Goal: Transaction & Acquisition: Obtain resource

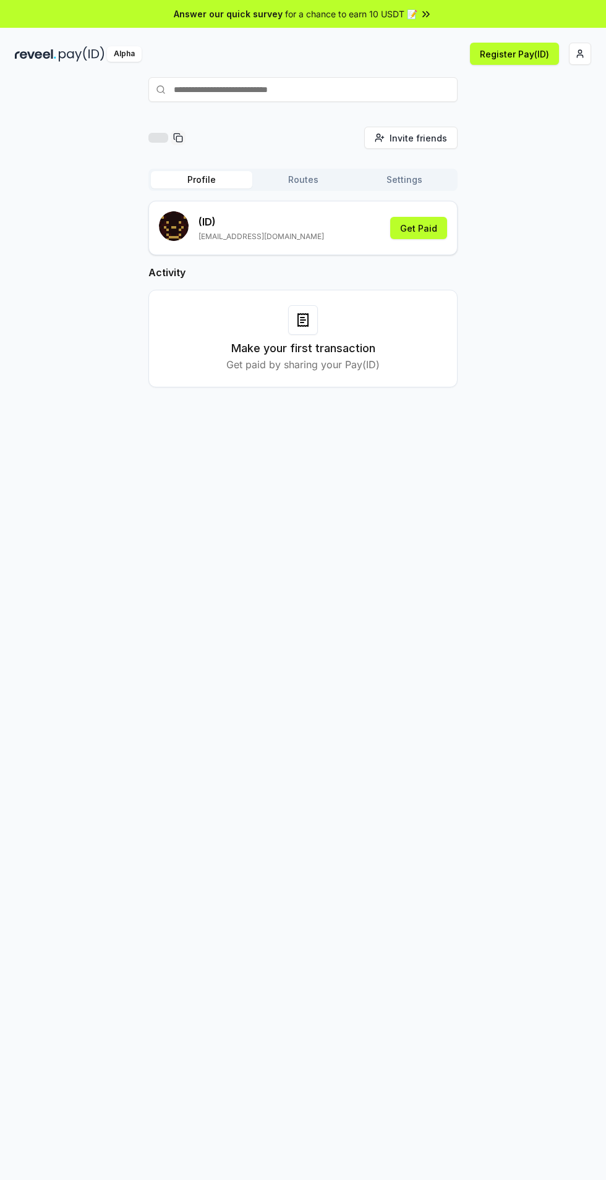
click at [430, 227] on button "Get Paid" at bounding box center [418, 228] width 57 height 22
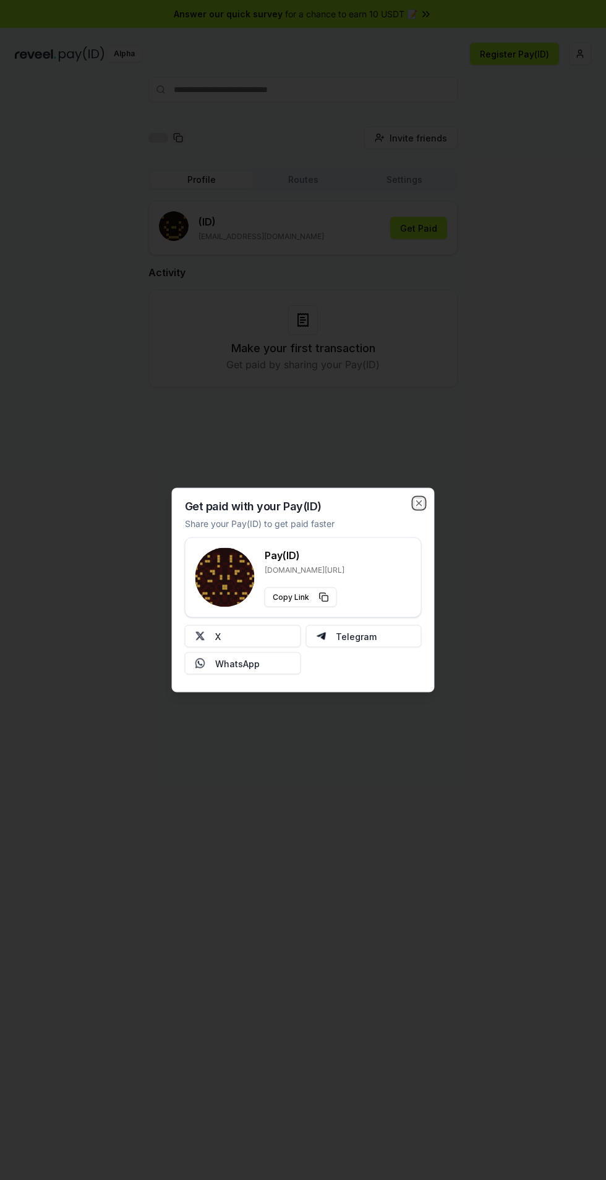
click at [422, 503] on icon "button" at bounding box center [419, 504] width 10 height 10
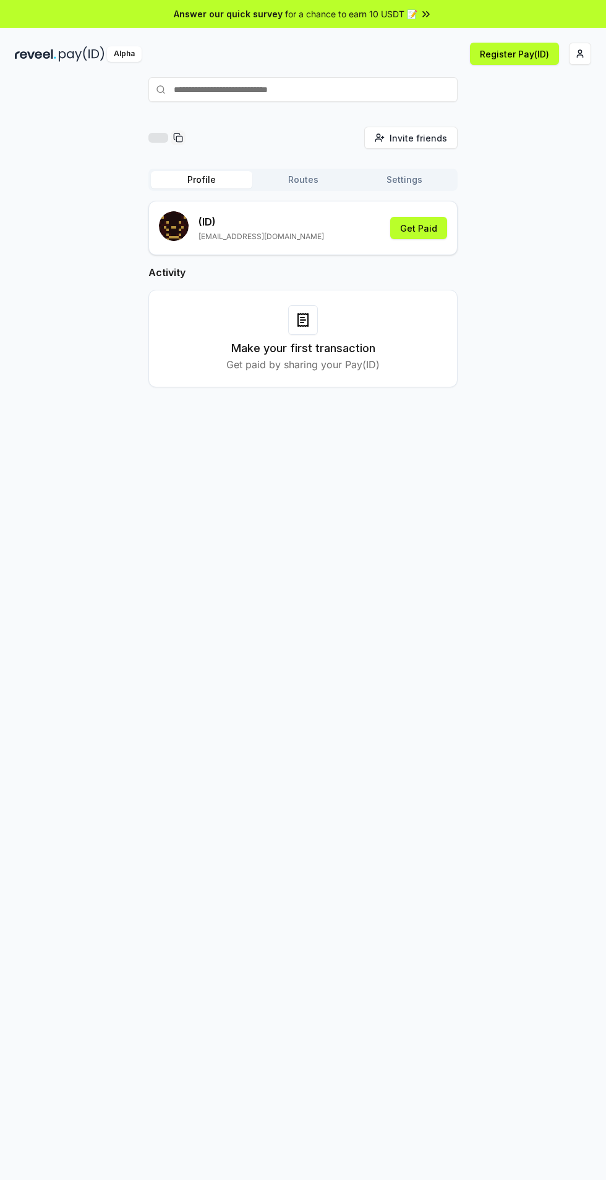
click at [583, 53] on html "Answer our quick survey for a chance to earn 10 USDT 📝 Alpha Register Pay(ID) I…" at bounding box center [303, 590] width 606 height 1180
click at [528, 109] on div "Connect Wallet" at bounding box center [521, 119] width 137 height 20
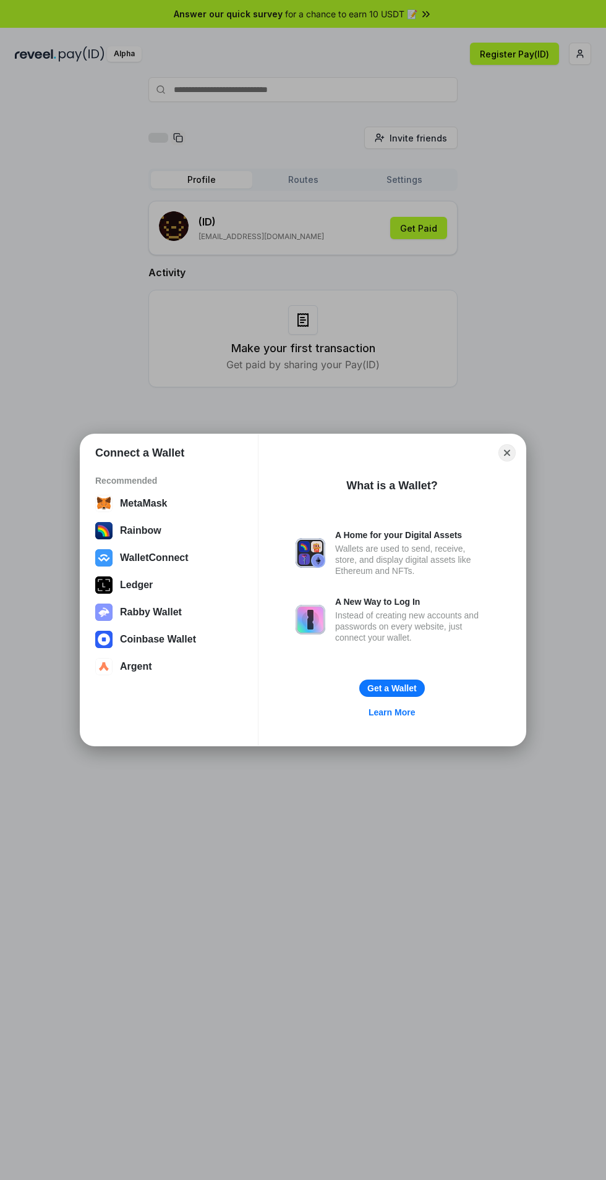
click at [501, 453] on button "Close" at bounding box center [506, 452] width 17 height 17
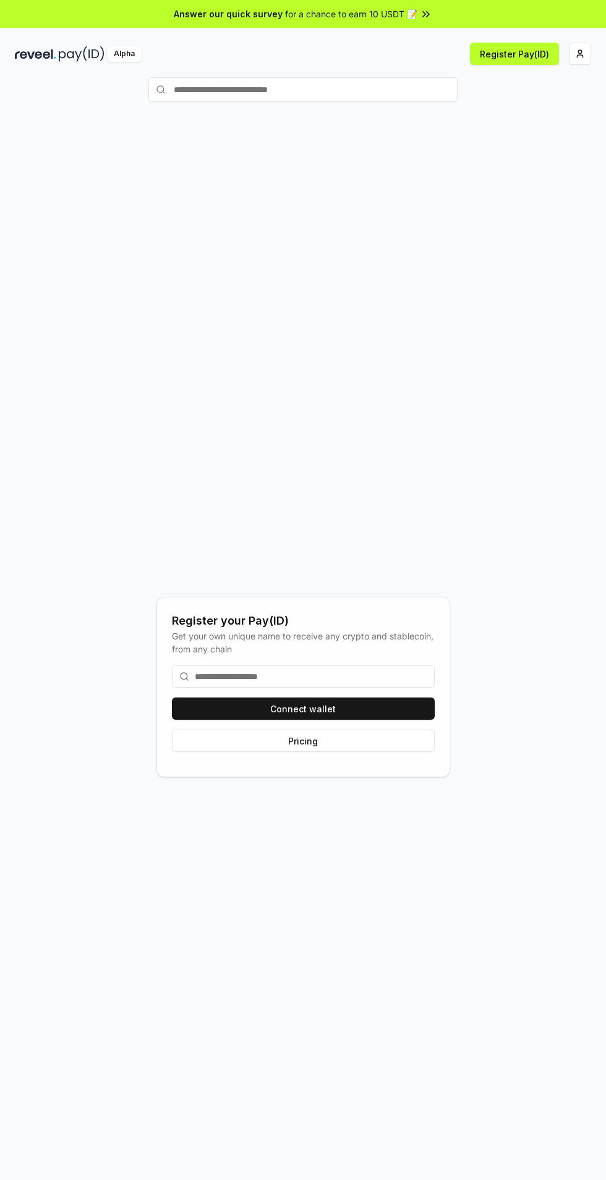
click at [363, 704] on button "Connect wallet" at bounding box center [303, 709] width 263 height 22
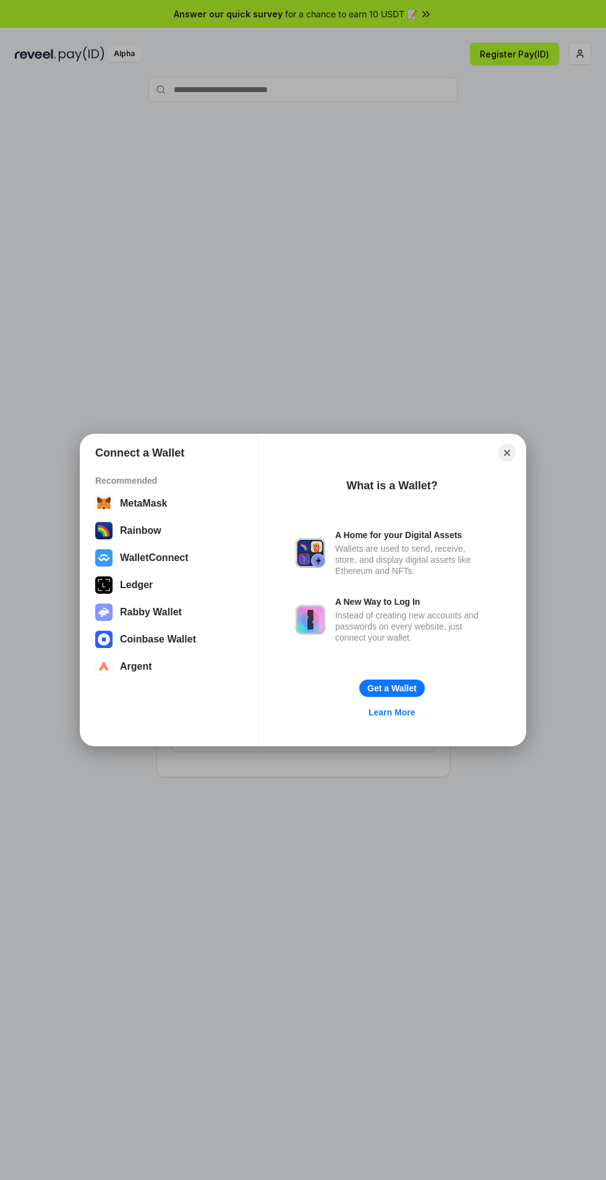
click at [283, 840] on div "Connect a Wallet Recommended MetaMask Rainbow WalletConnect Ledger Rabby Wallet…" at bounding box center [302, 589] width 853 height 1427
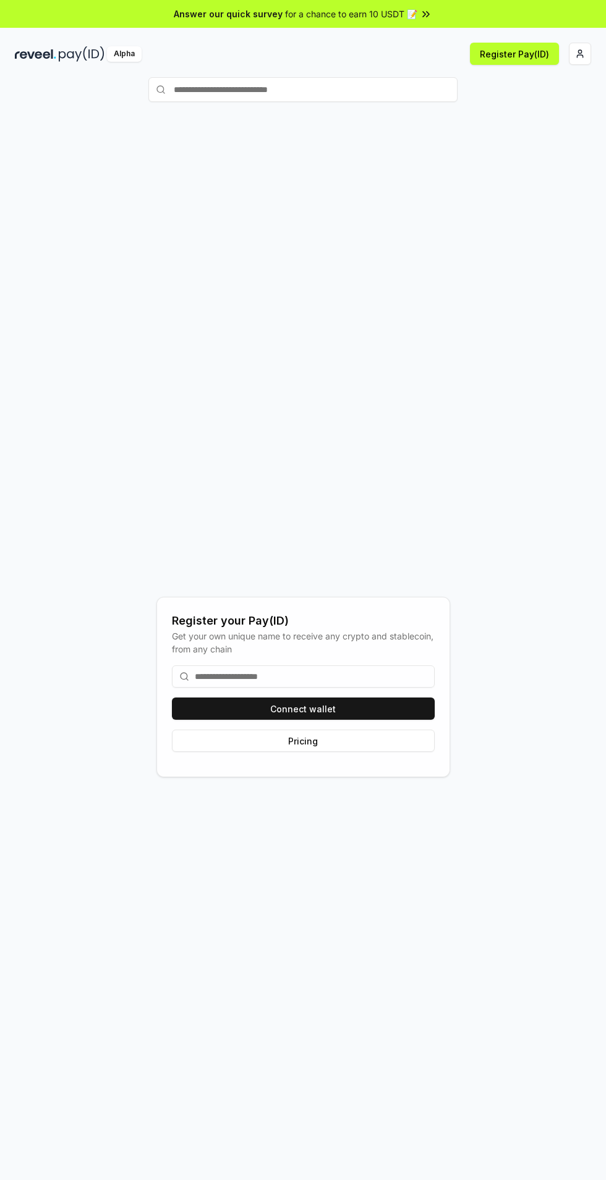
click at [585, 53] on html "Answer our quick survey for a chance to earn 10 USDT 📝 Alpha Register Pay(ID) R…" at bounding box center [303, 590] width 606 height 1180
click at [348, 351] on html "Answer our quick survey for a chance to earn 10 USDT 📝 Alpha Register Pay(ID) R…" at bounding box center [303, 590] width 606 height 1180
